Goal: Information Seeking & Learning: Check status

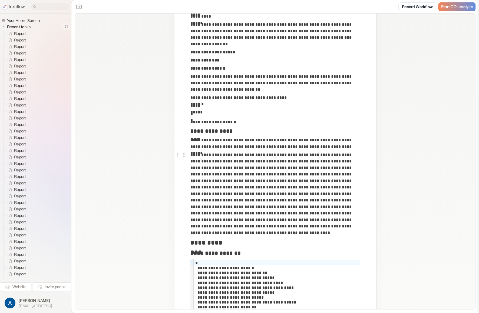
click at [217, 173] on p "**********" at bounding box center [275, 194] width 169 height 84
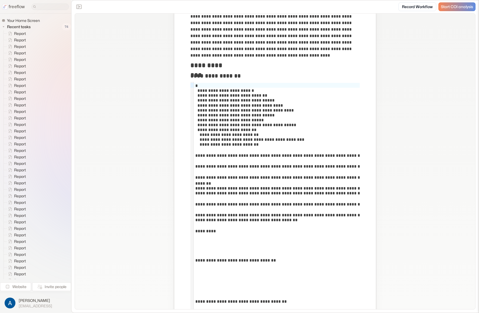
drag, startPoint x: 161, startPoint y: 58, endPoint x: 160, endPoint y: 26, distance: 32.2
